Goal: Task Accomplishment & Management: Use online tool/utility

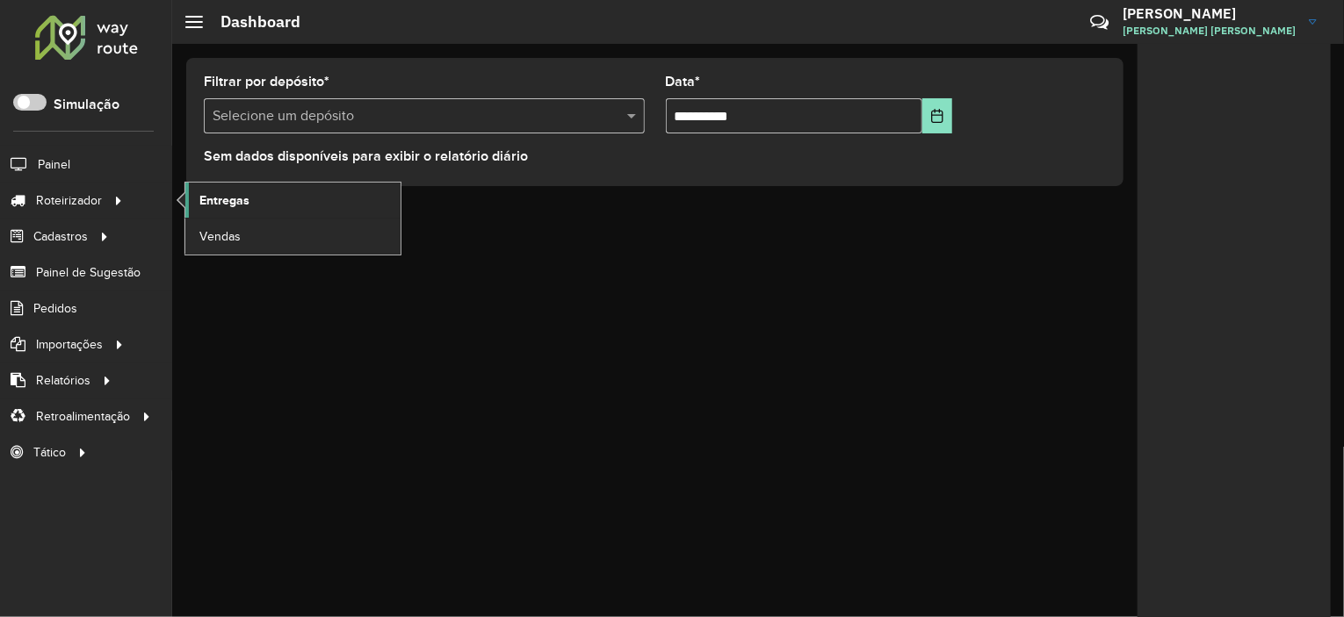
click at [265, 193] on link "Entregas" at bounding box center [292, 200] width 215 height 35
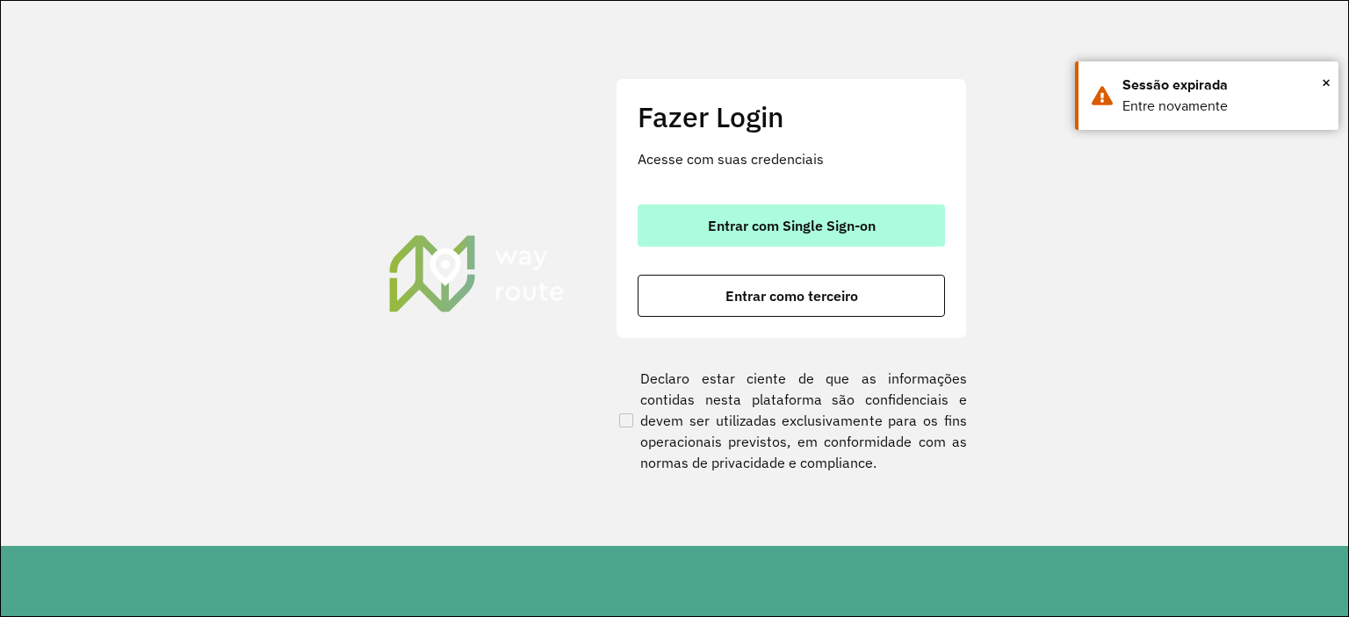
click at [685, 235] on button "Entrar com Single Sign-on" at bounding box center [791, 226] width 307 height 42
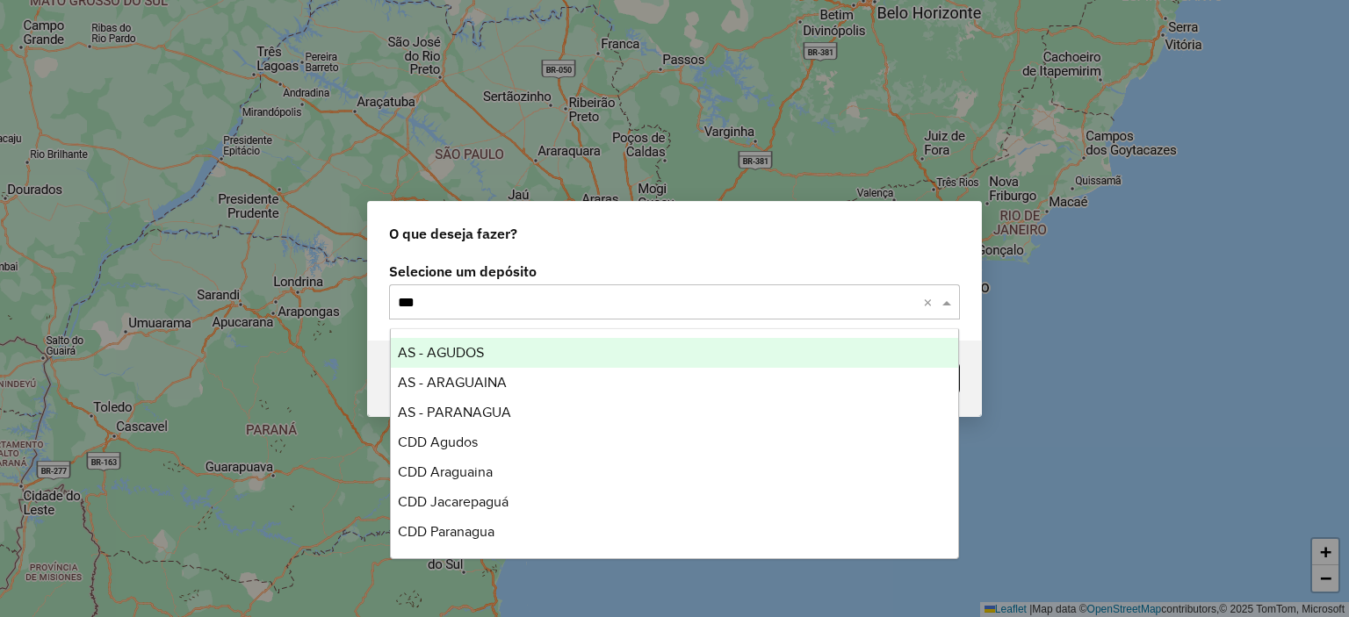
type input "****"
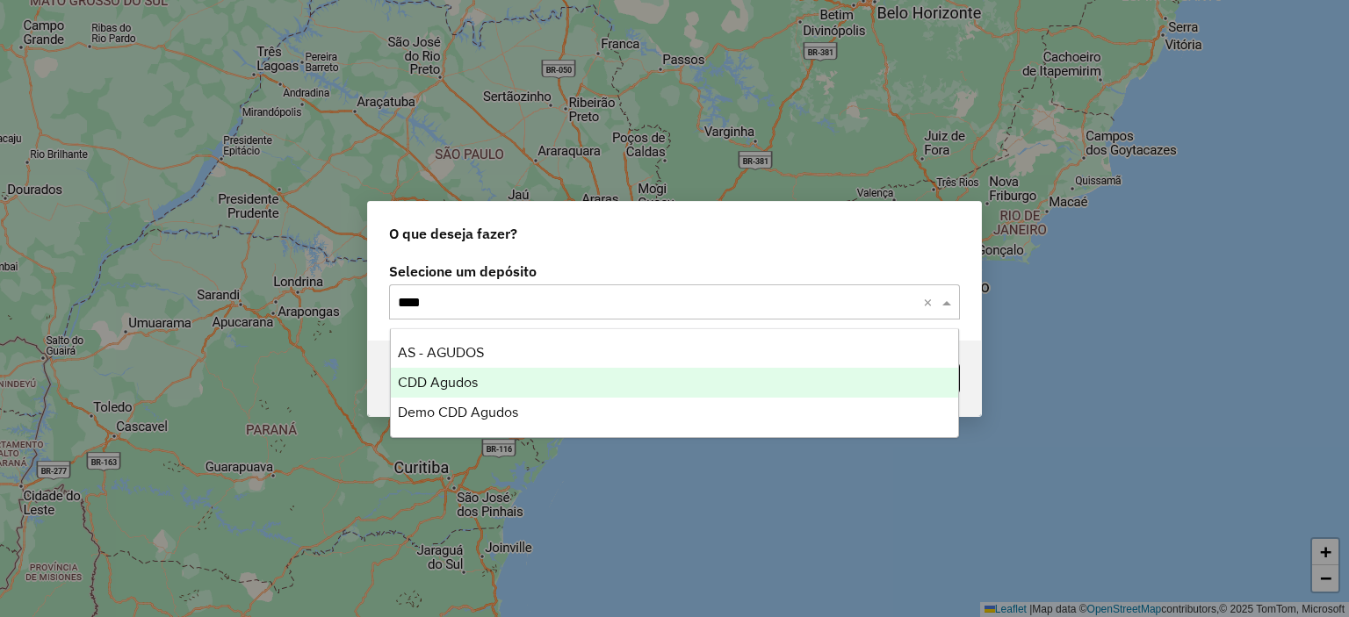
click at [444, 382] on span "CDD Agudos" at bounding box center [438, 382] width 80 height 15
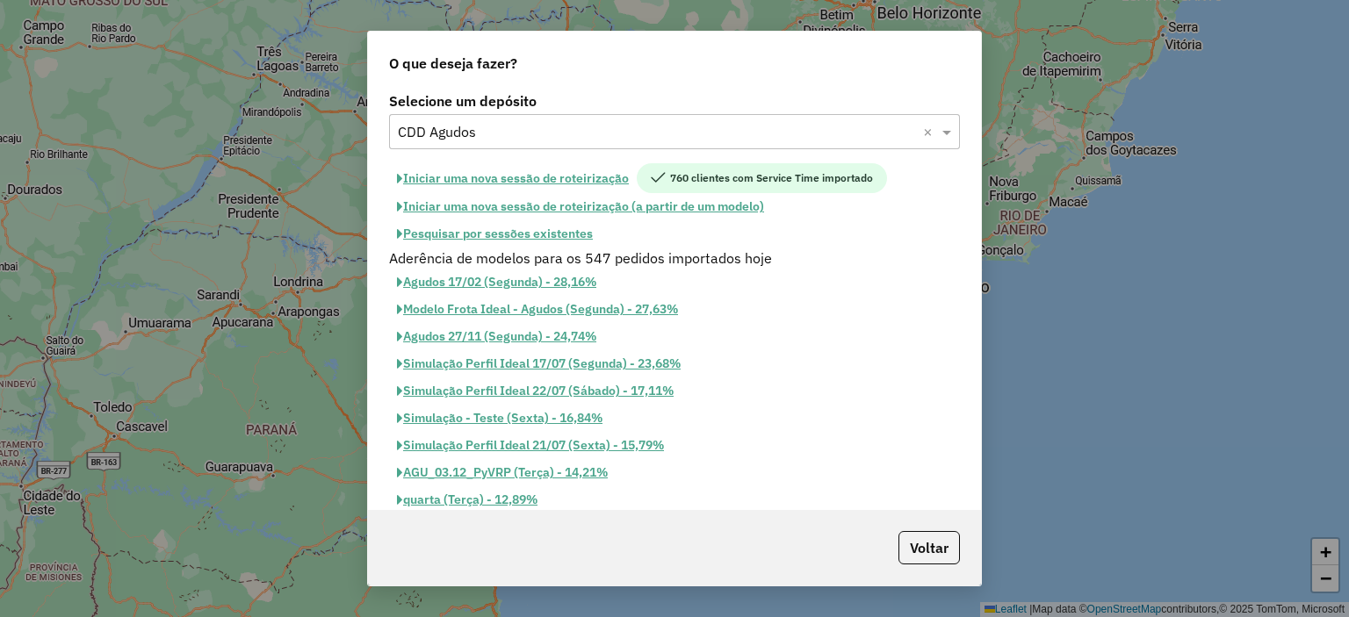
click at [513, 230] on button "Pesquisar por sessões existentes" at bounding box center [495, 233] width 212 height 27
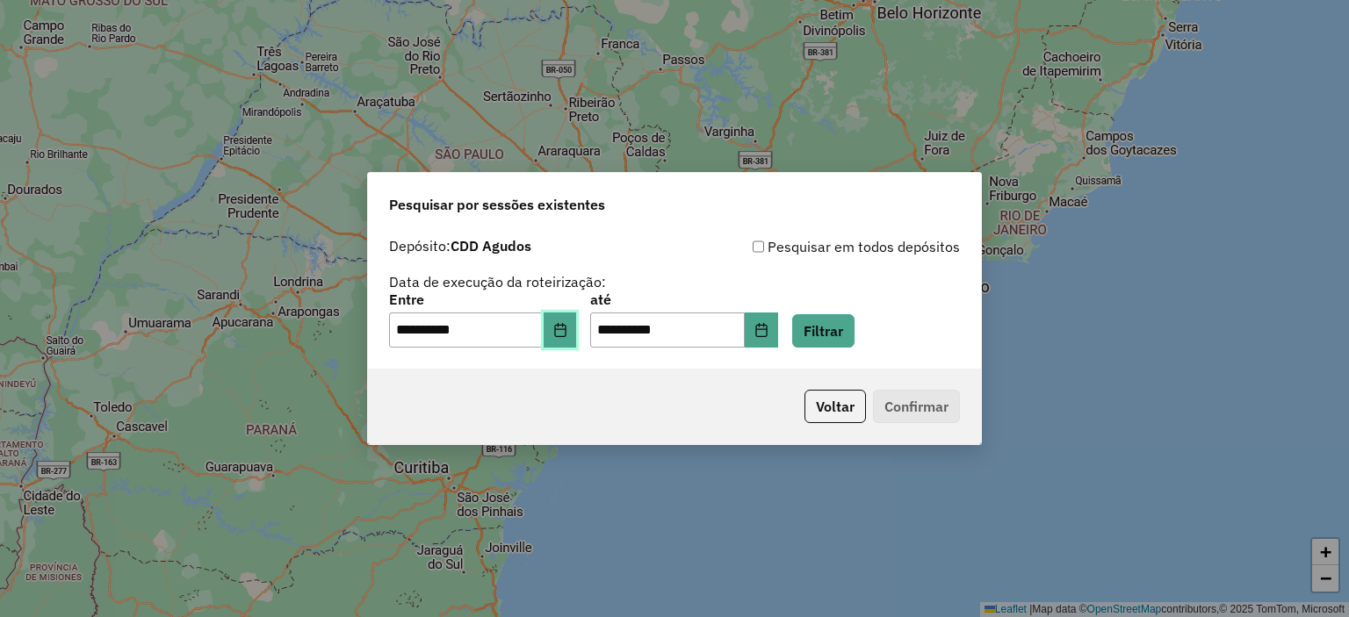
click at [567, 342] on button "Choose Date" at bounding box center [560, 330] width 33 height 35
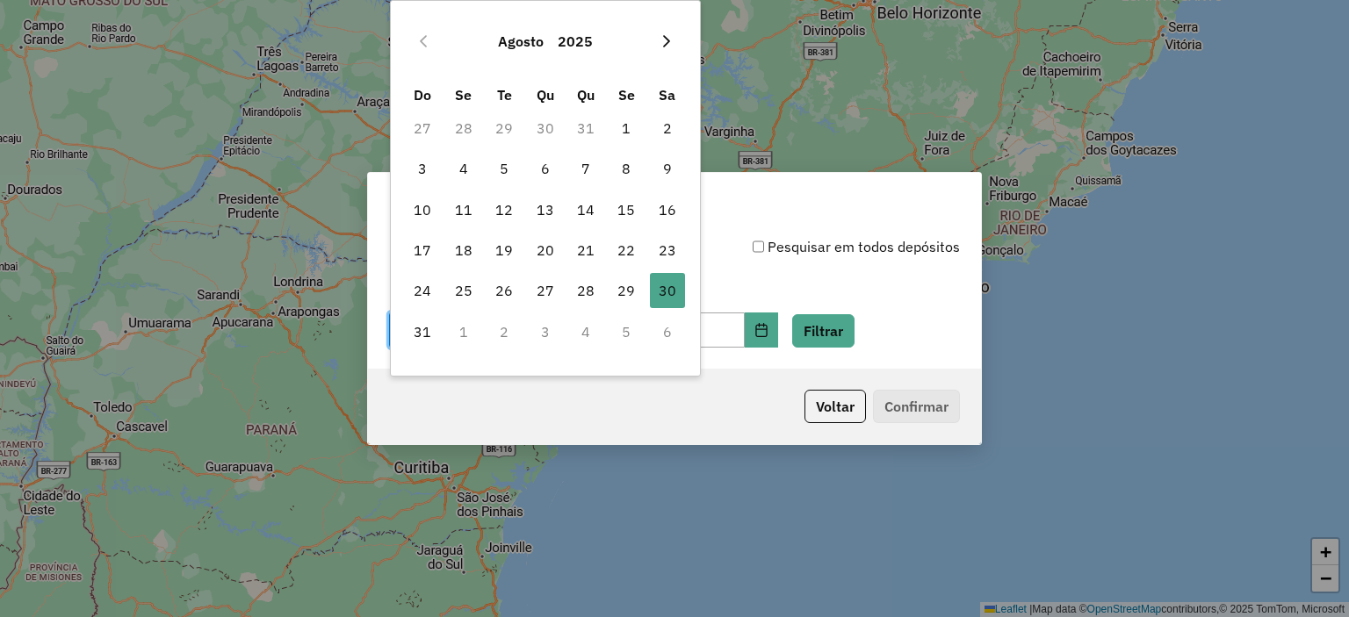
click at [668, 52] on button "Next Month" at bounding box center [667, 41] width 28 height 28
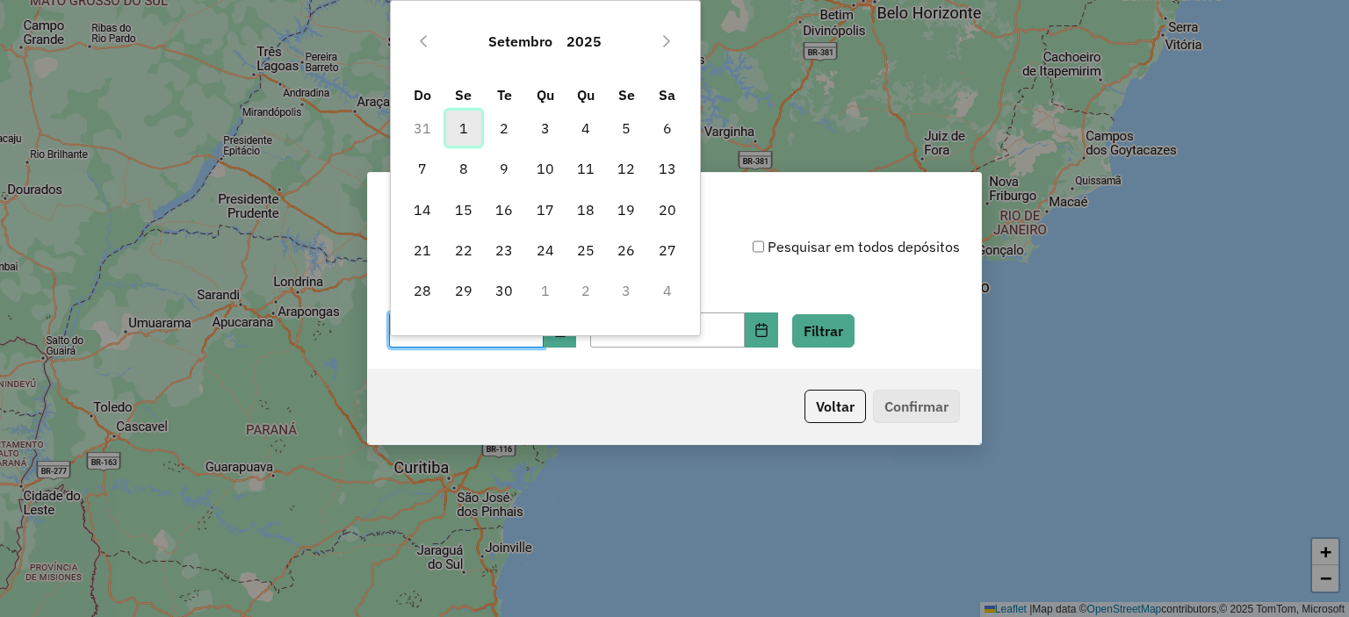
click at [450, 118] on span "1" at bounding box center [463, 128] width 35 height 35
type input "**********"
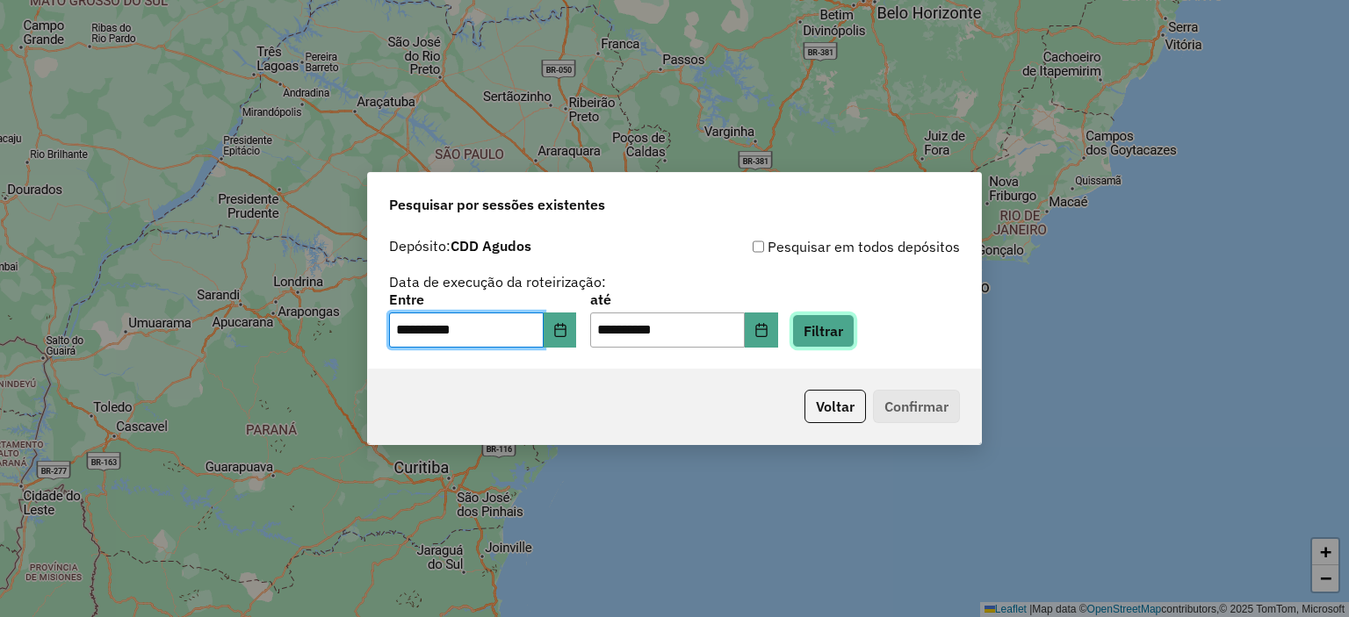
click at [843, 317] on button "Filtrar" at bounding box center [823, 330] width 62 height 33
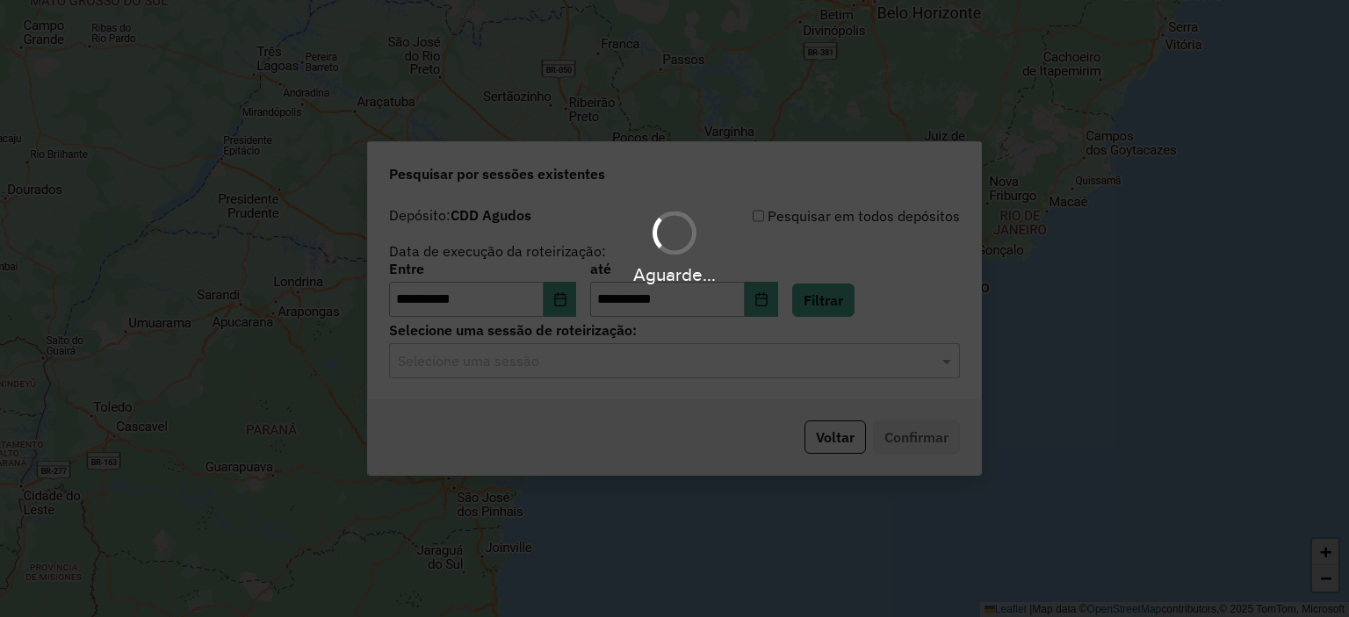
click at [594, 371] on input "text" at bounding box center [657, 361] width 518 height 21
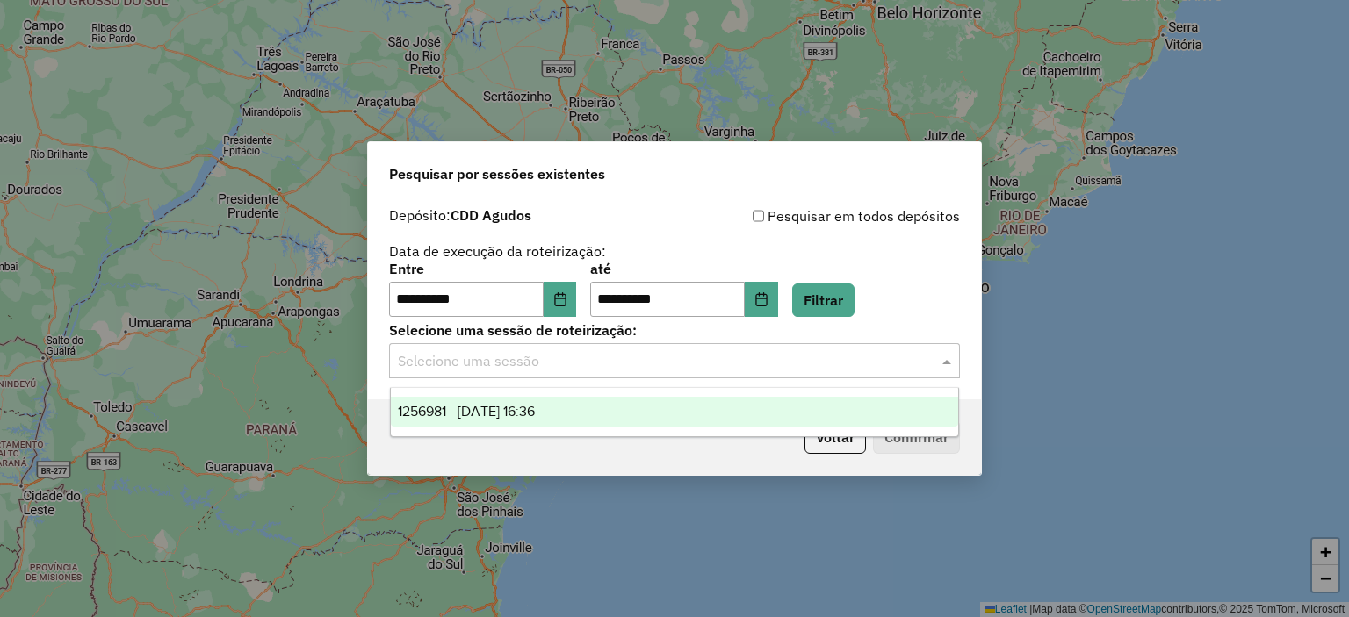
click at [535, 414] on span "1256981 - [DATE] 16:36" at bounding box center [466, 411] width 137 height 15
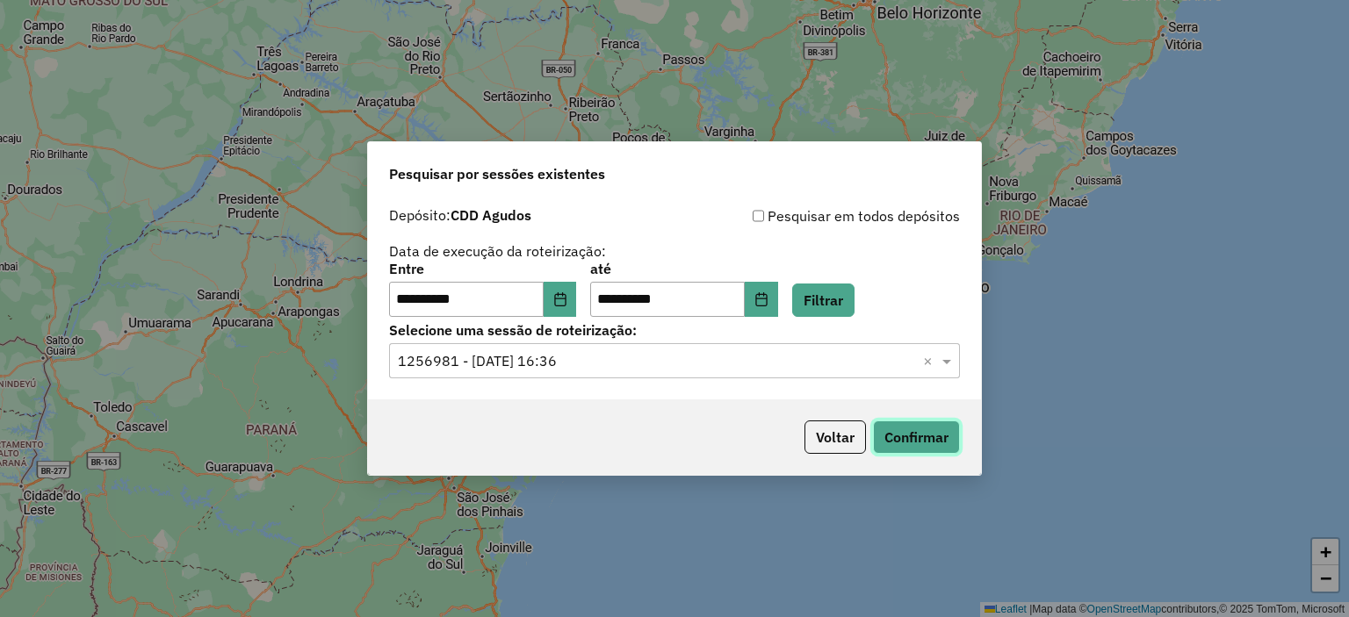
click at [885, 437] on button "Confirmar" at bounding box center [916, 437] width 87 height 33
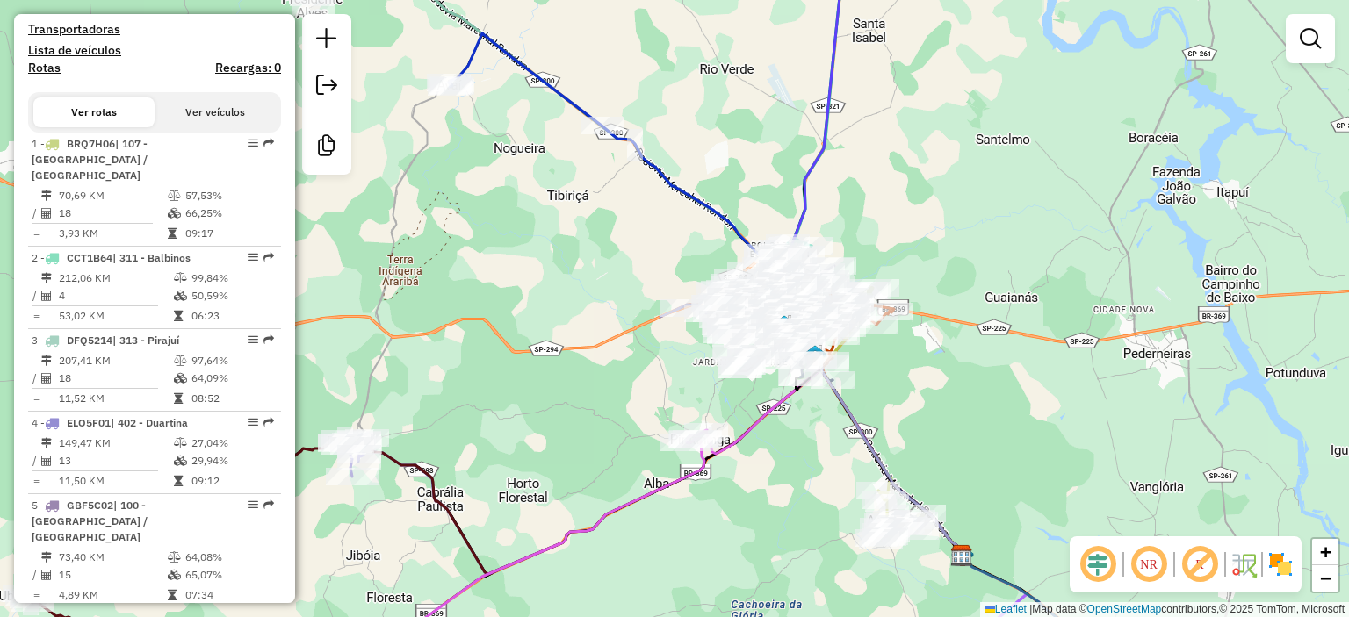
scroll to position [613, 0]
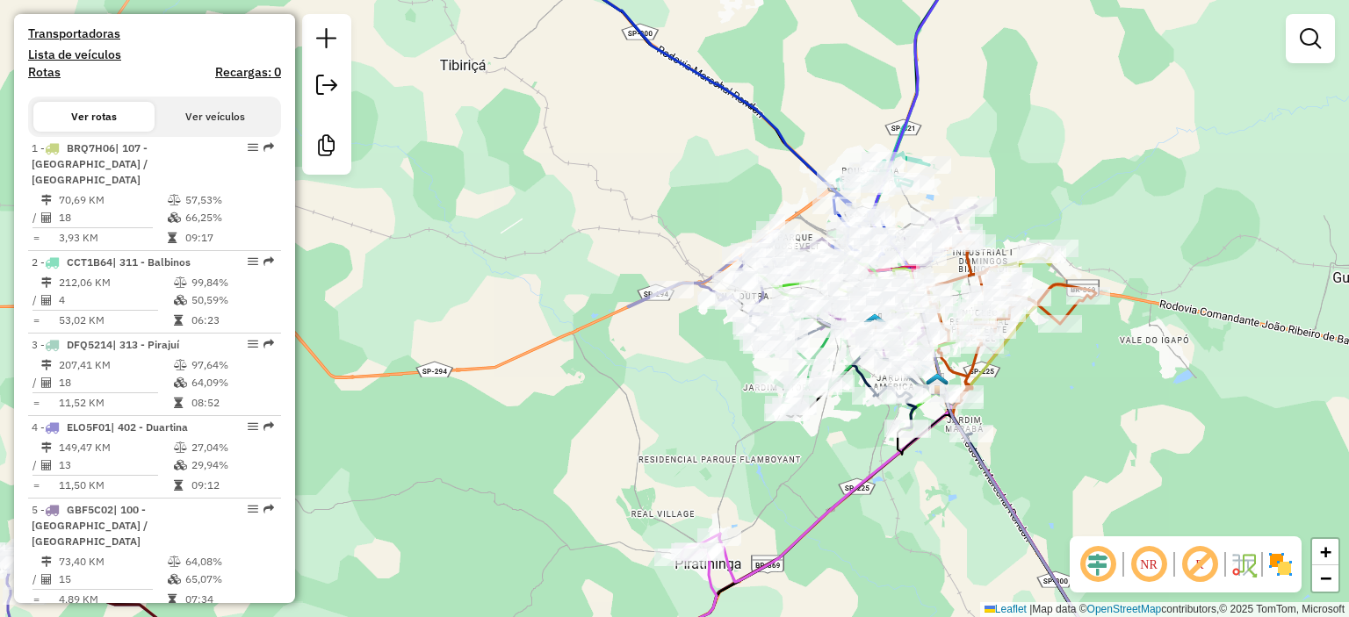
drag, startPoint x: 636, startPoint y: 340, endPoint x: 568, endPoint y: 357, distance: 69.9
click at [568, 357] on div "Janela de atendimento Grade de atendimento Capacidade Transportadoras Veículos …" at bounding box center [674, 308] width 1349 height 617
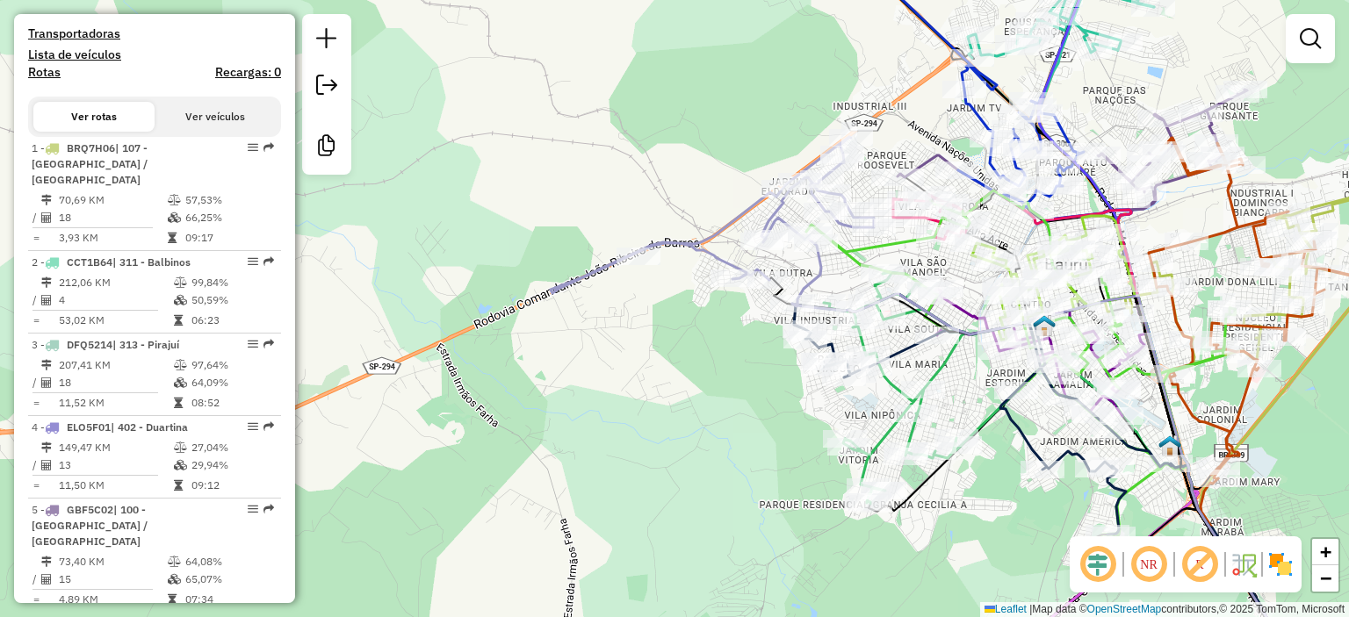
drag, startPoint x: 568, startPoint y: 357, endPoint x: 425, endPoint y: 408, distance: 152.0
click at [425, 408] on div "Janela de atendimento Grade de atendimento Capacidade Transportadoras Veículos …" at bounding box center [674, 308] width 1349 height 617
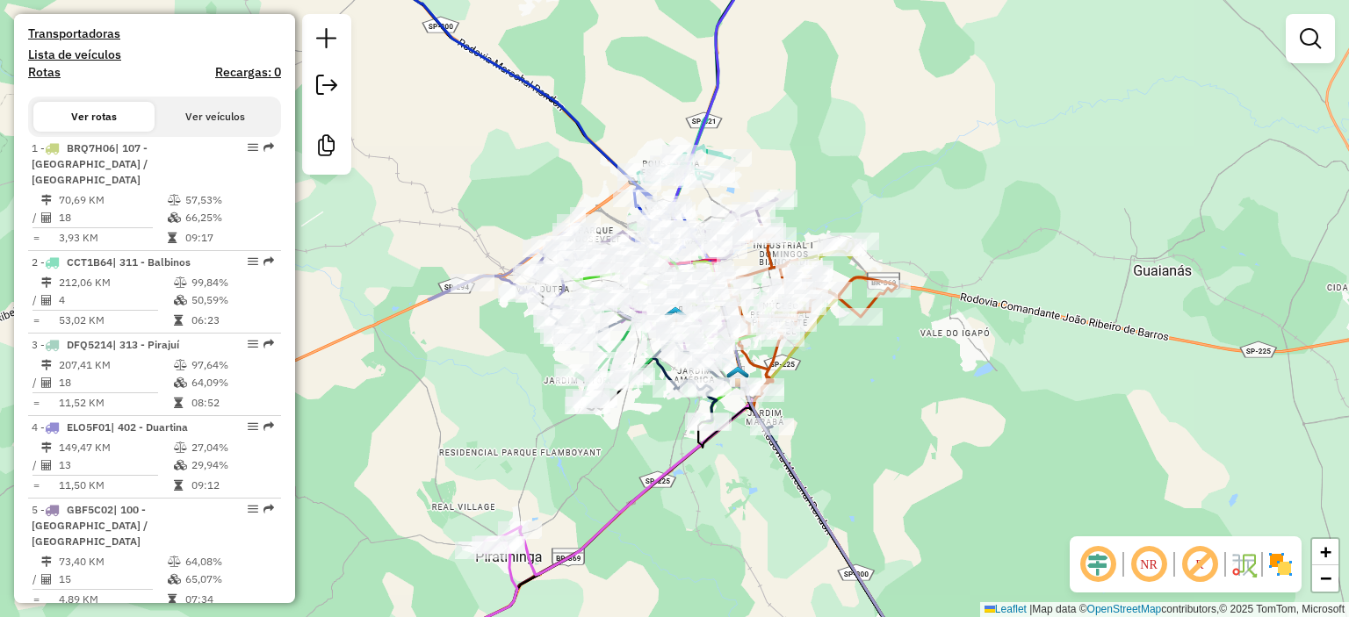
drag, startPoint x: 437, startPoint y: 171, endPoint x: 477, endPoint y: 189, distance: 43.3
click at [477, 189] on div "Janela de atendimento Grade de atendimento Capacidade Transportadoras Veículos …" at bounding box center [674, 308] width 1349 height 617
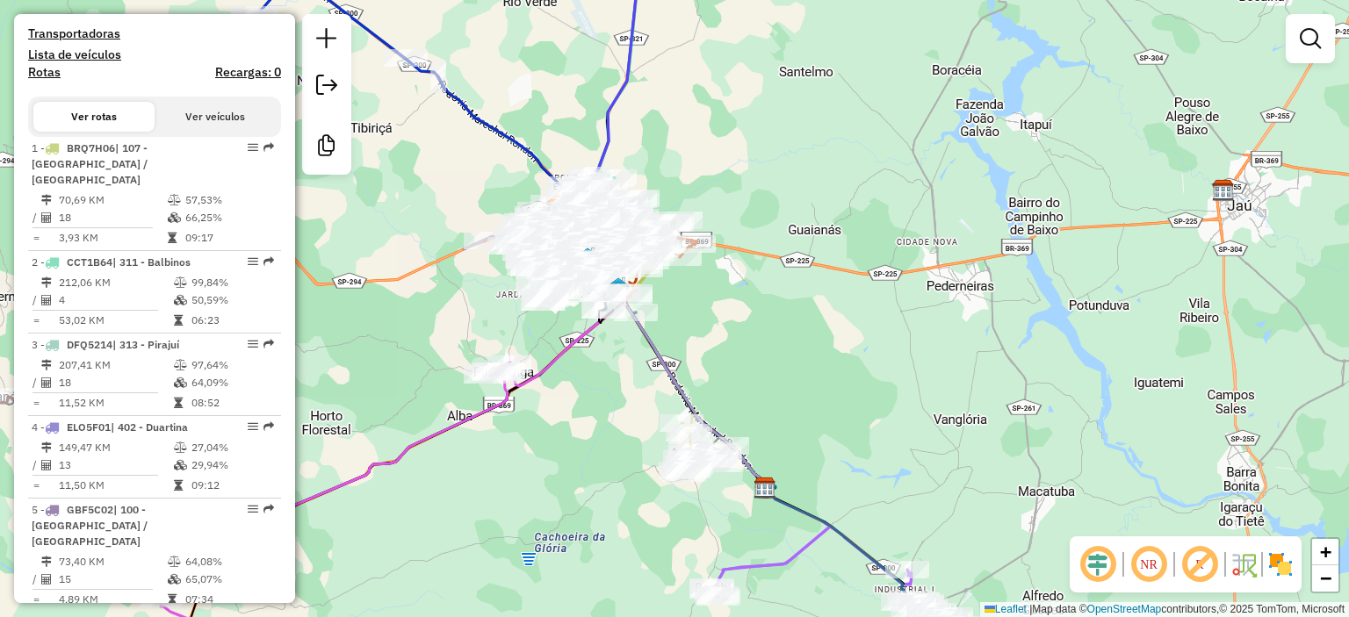
drag, startPoint x: 419, startPoint y: 192, endPoint x: 541, endPoint y: 235, distance: 129.4
click at [541, 235] on div "Janela de atendimento Grade de atendimento Capacidade Transportadoras Veículos …" at bounding box center [674, 308] width 1349 height 617
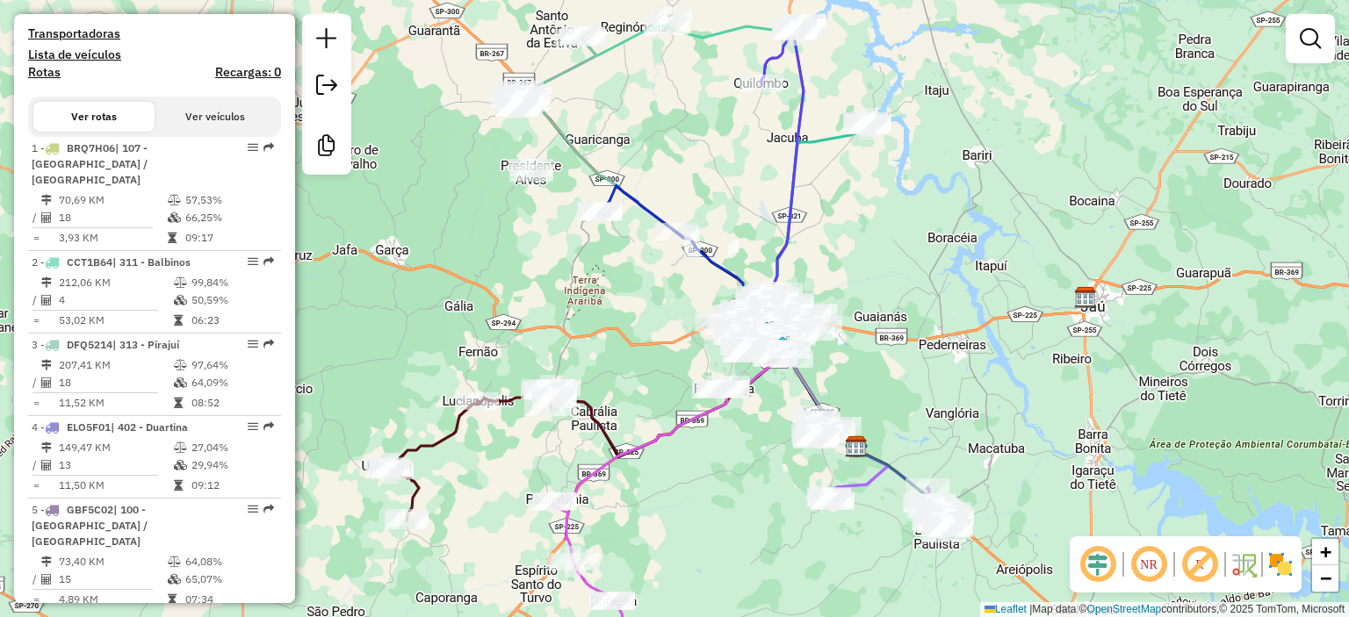
drag, startPoint x: 426, startPoint y: 211, endPoint x: 538, endPoint y: 277, distance: 129.5
click at [538, 277] on div "Janela de atendimento Grade de atendimento Capacidade Transportadoras Veículos …" at bounding box center [674, 308] width 1349 height 617
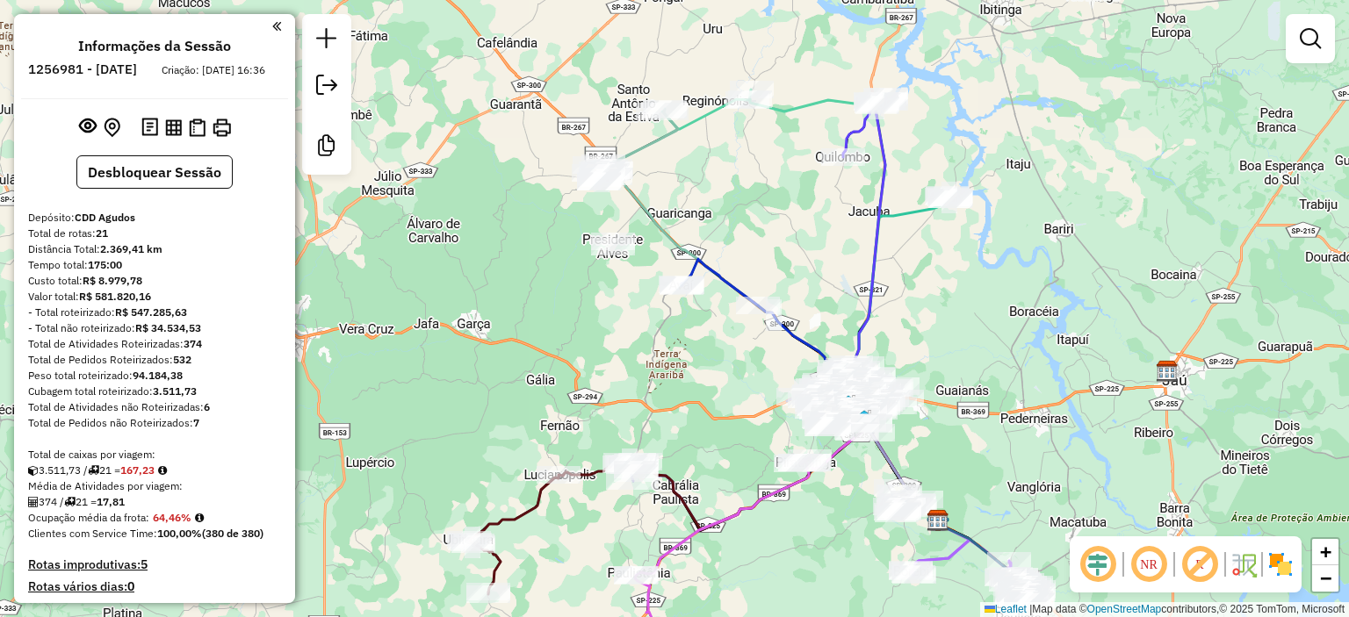
scroll to position [38, 0]
